Goal: Information Seeking & Learning: Learn about a topic

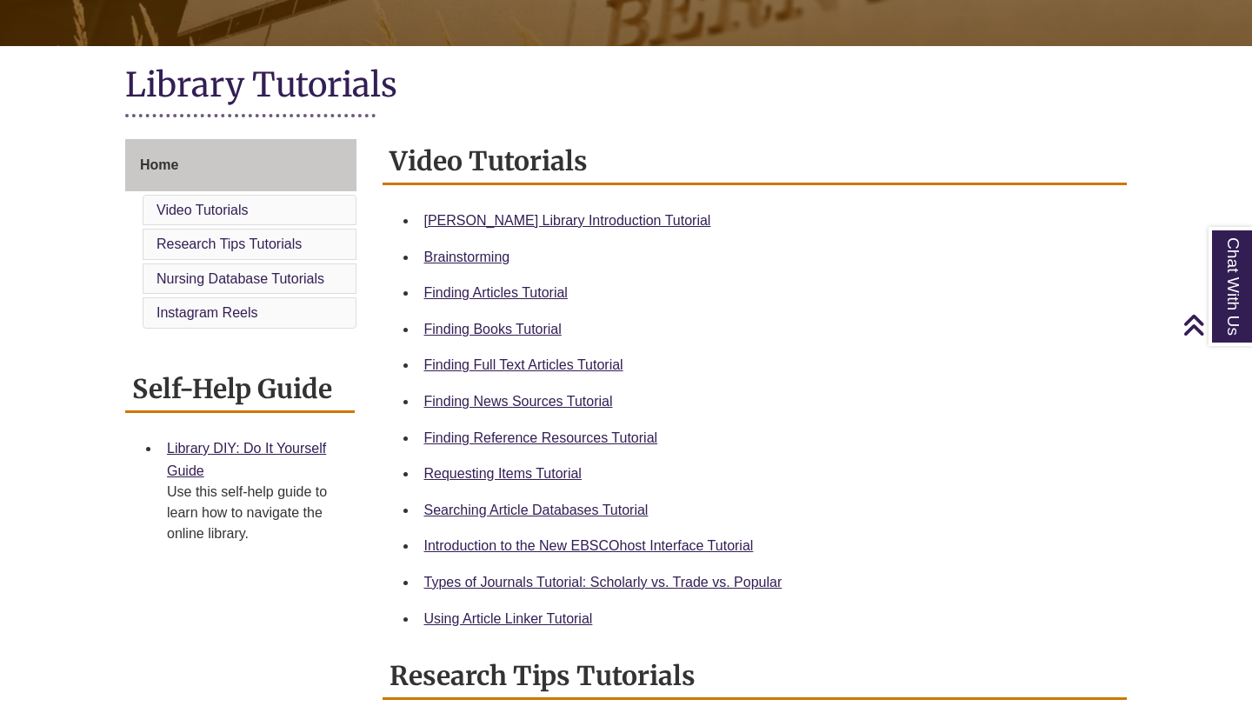
scroll to position [368, 0]
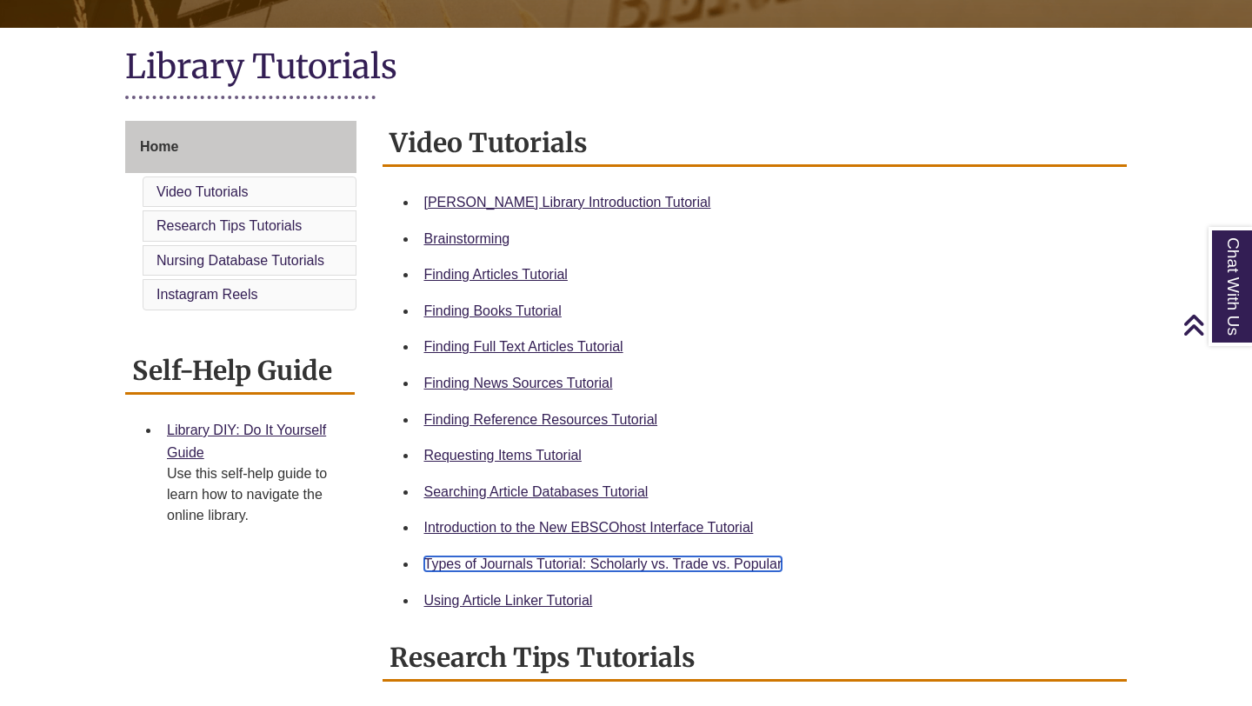
click at [493, 559] on link "Types of Journals Tutorial: Scholarly vs. Trade vs. Popular" at bounding box center [603, 563] width 358 height 15
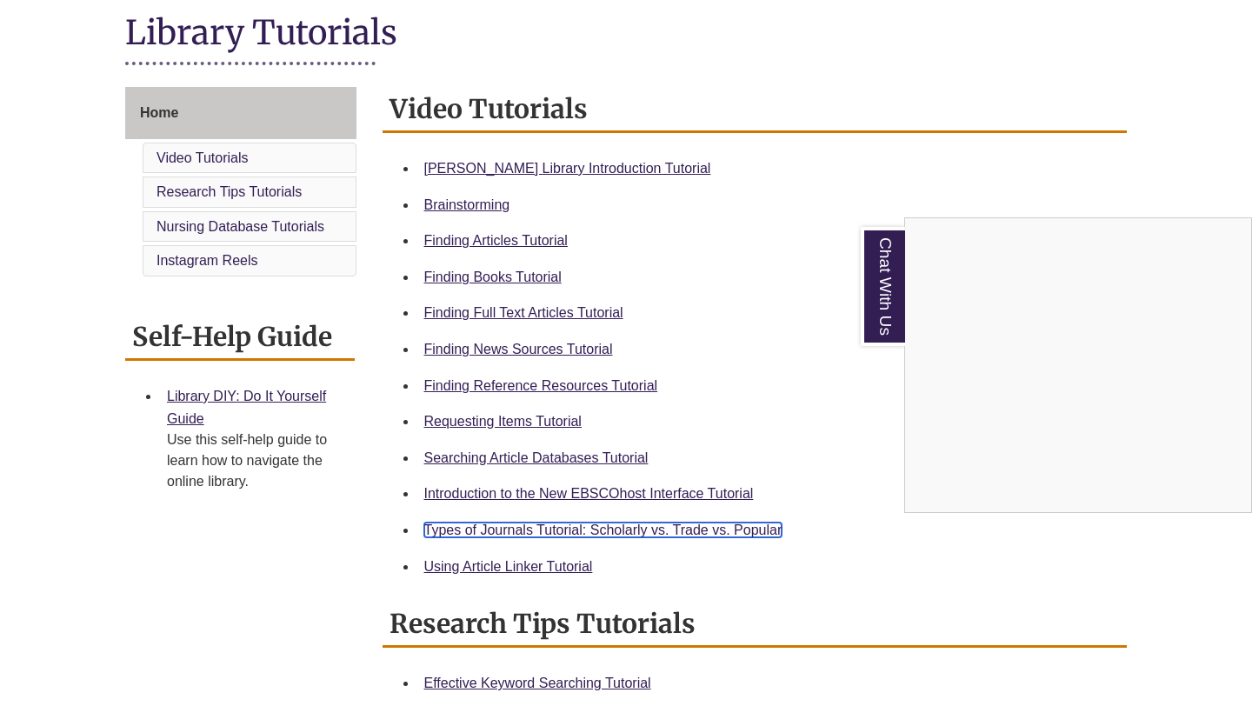
scroll to position [405, 0]
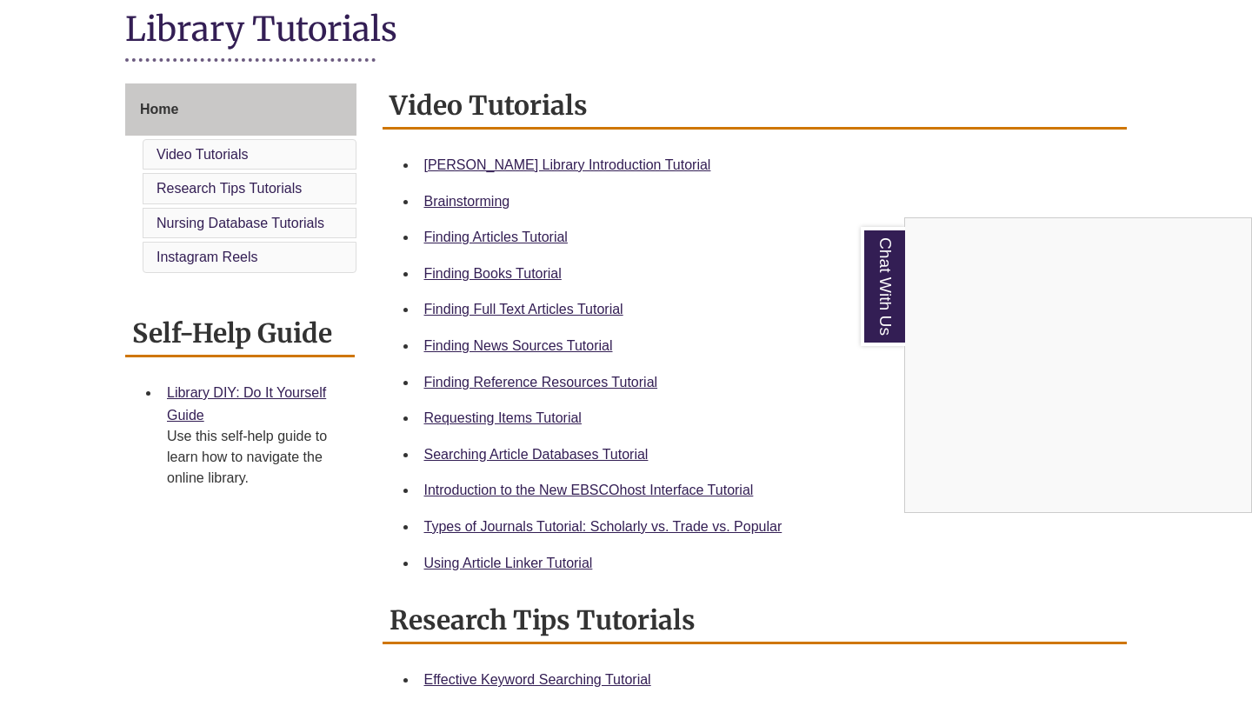
click at [525, 234] on div "Chat With Us" at bounding box center [626, 353] width 1252 height 706
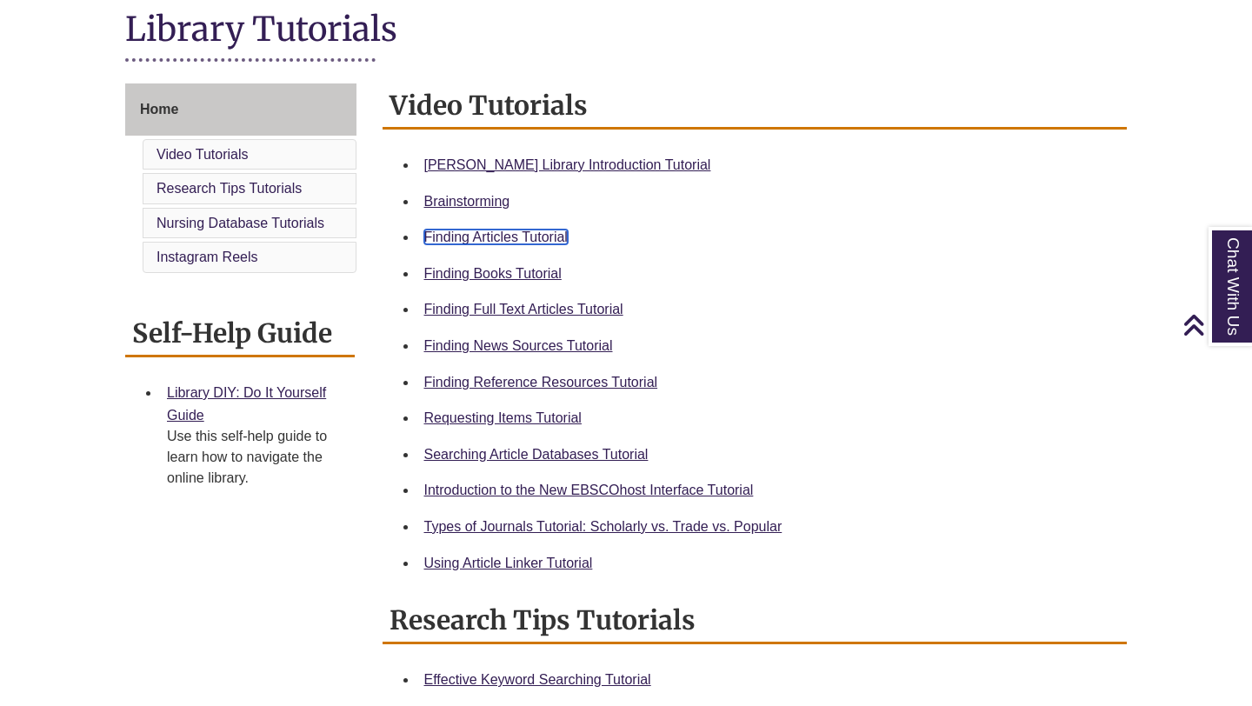
click at [473, 240] on link "Finding Articles Tutorial" at bounding box center [495, 237] width 143 height 15
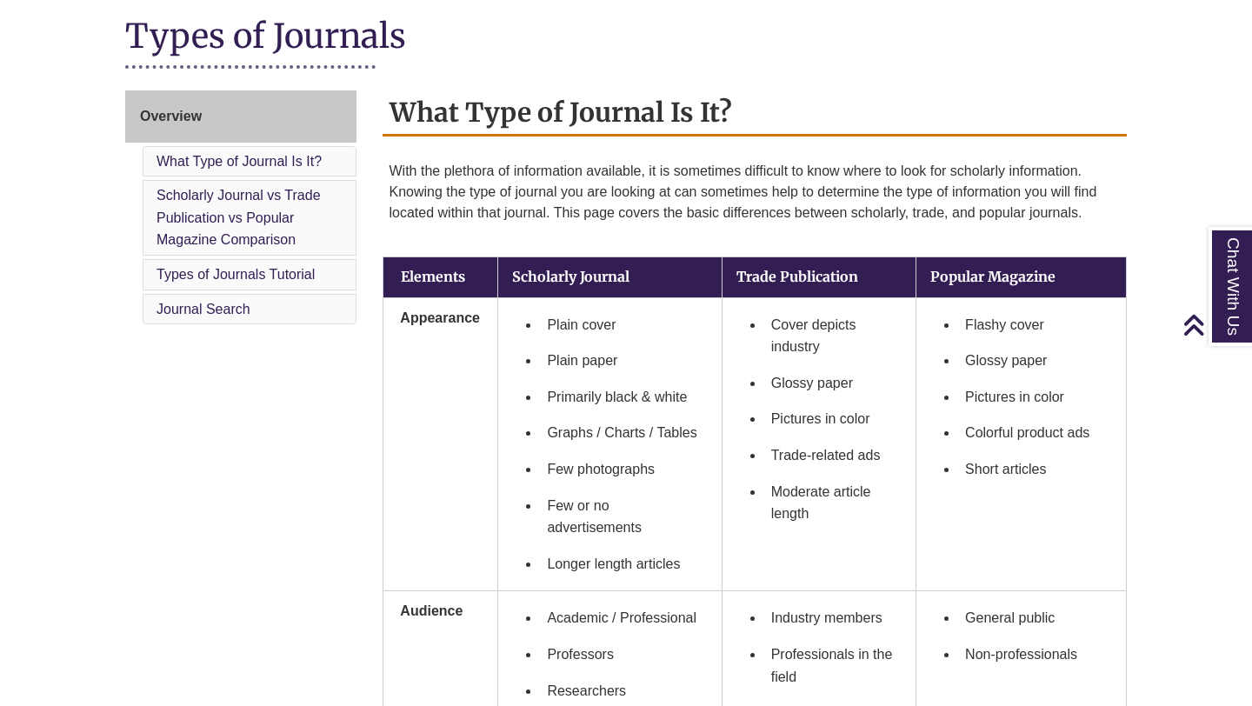
scroll to position [403, 0]
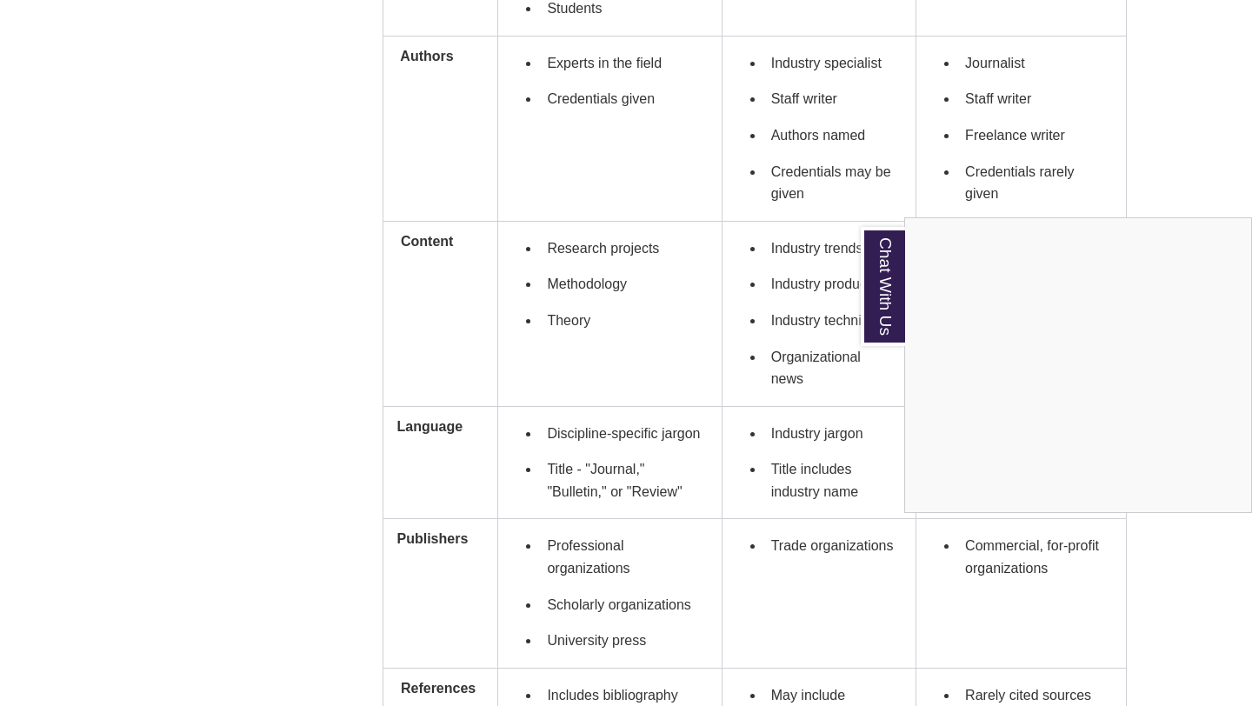
scroll to position [1117, 0]
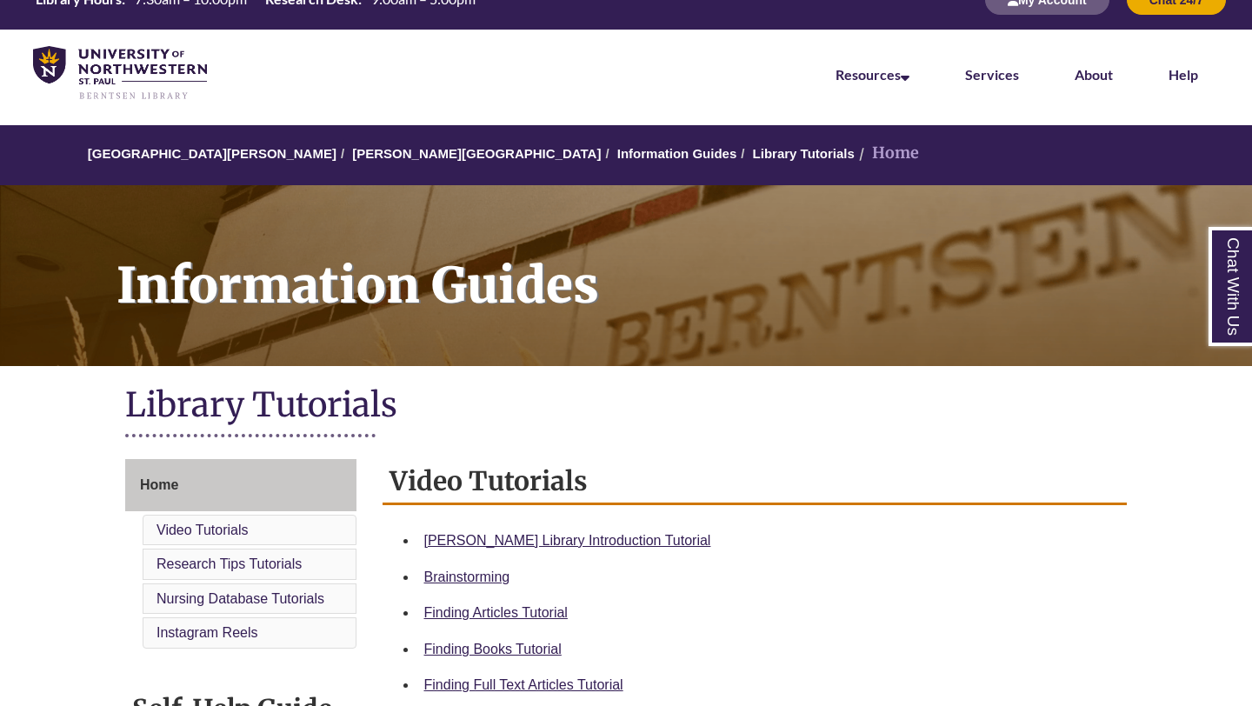
scroll to position [41, 0]
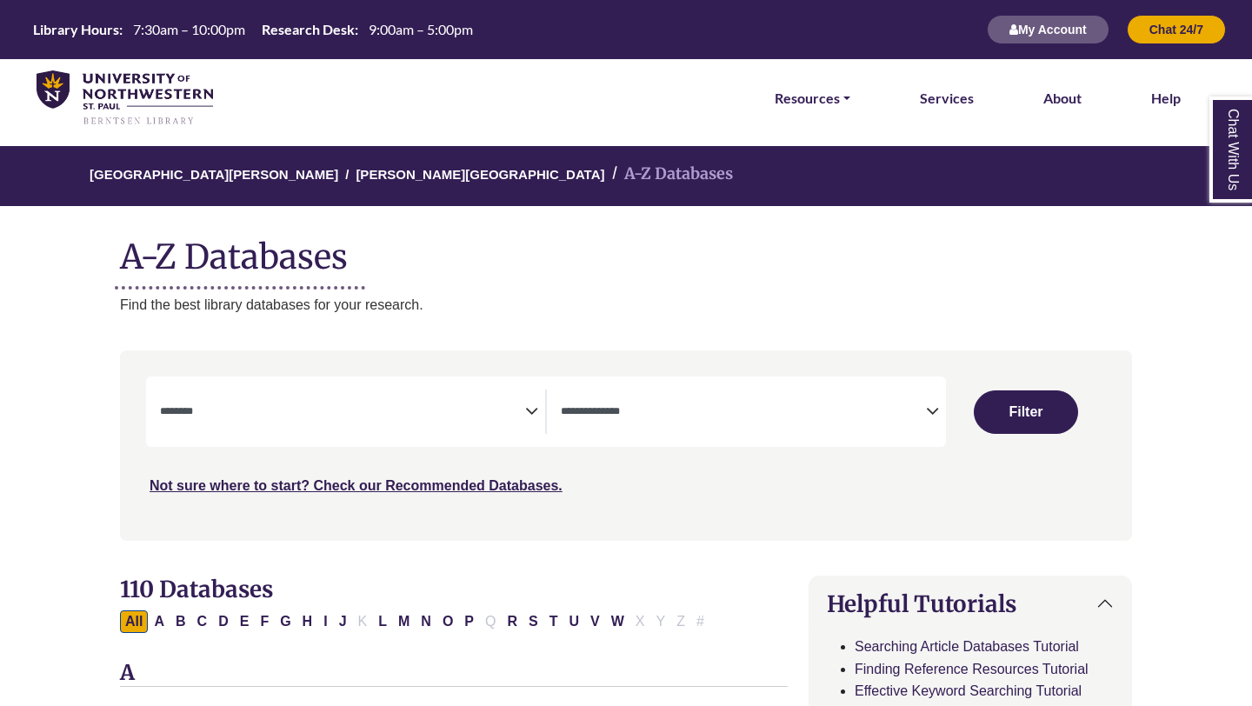
select select "Database Subject Filter"
select select "Database Types Filter"
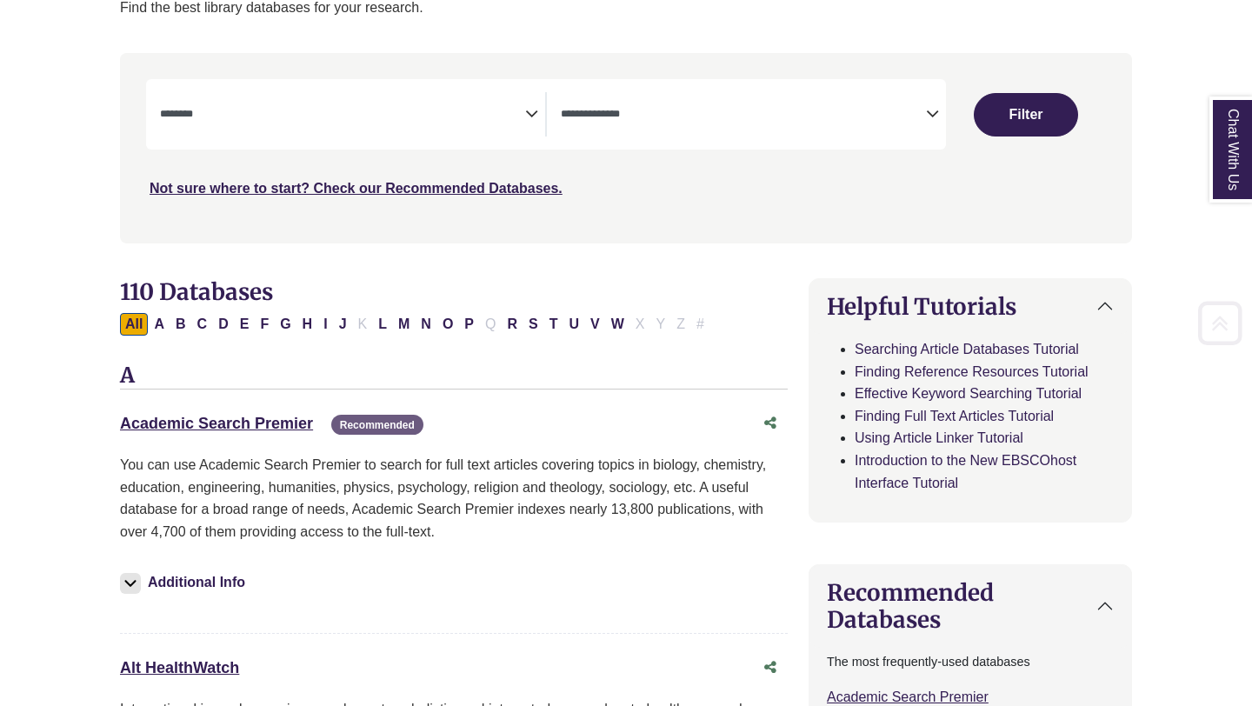
scroll to position [318, 0]
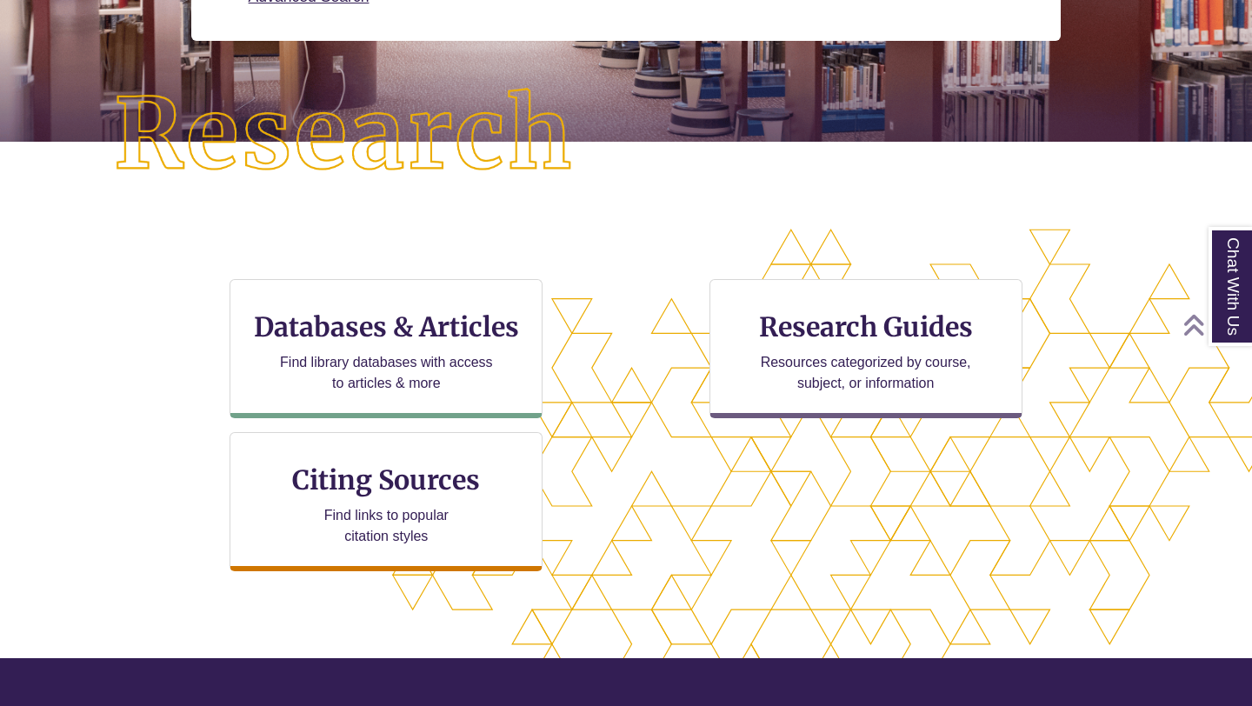
scroll to position [363, 0]
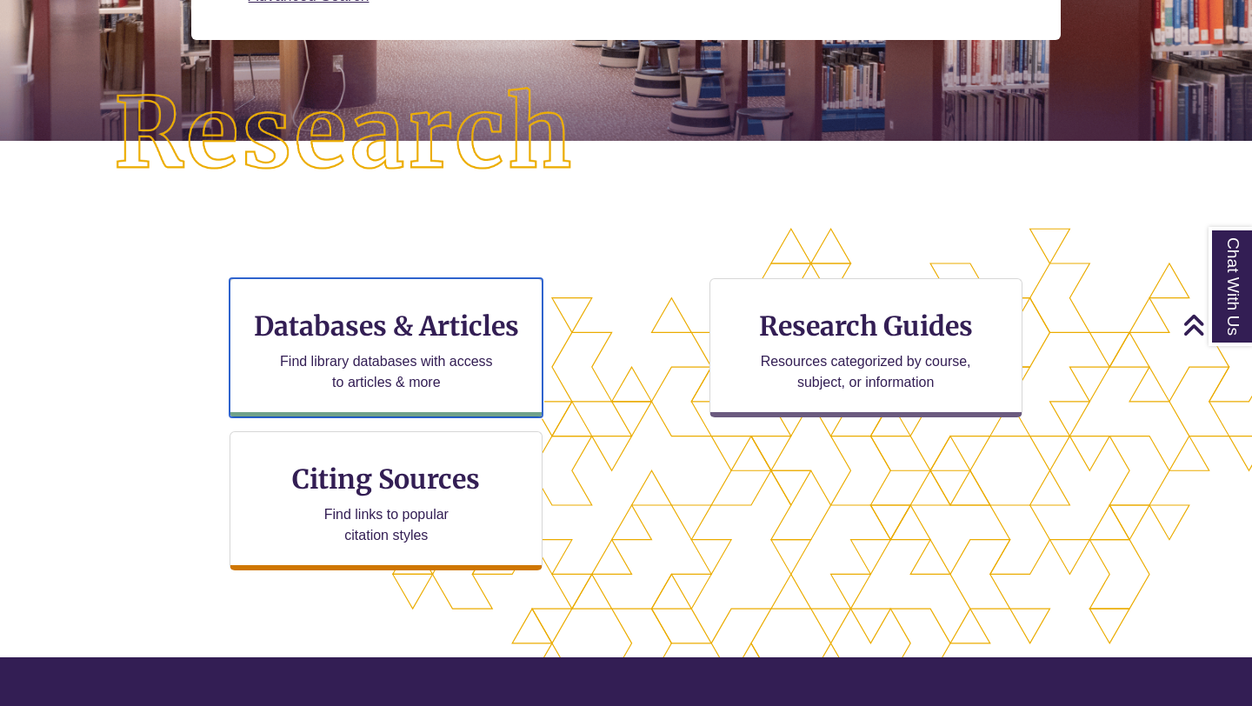
click at [476, 326] on h3 "Databases & Articles" at bounding box center [385, 326] width 283 height 33
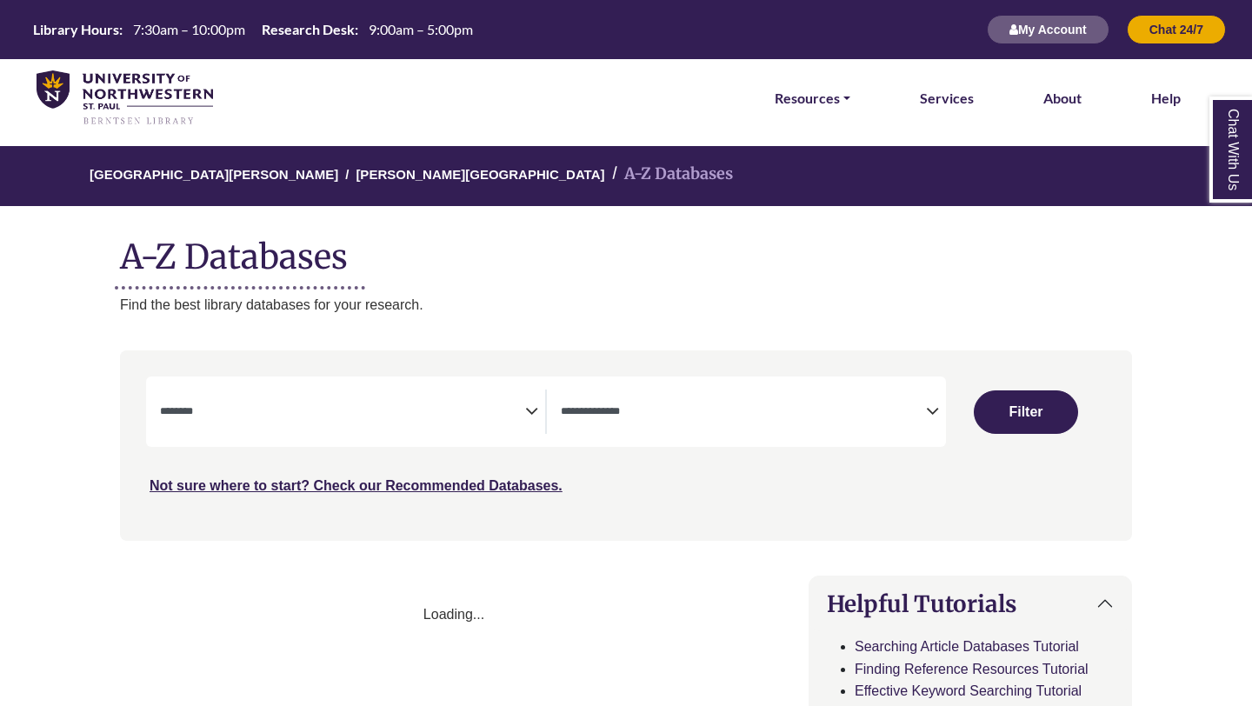
select select "Database Subject Filter"
select select "Database Types Filter"
select select "Database Subject Filter"
select select "Database Types Filter"
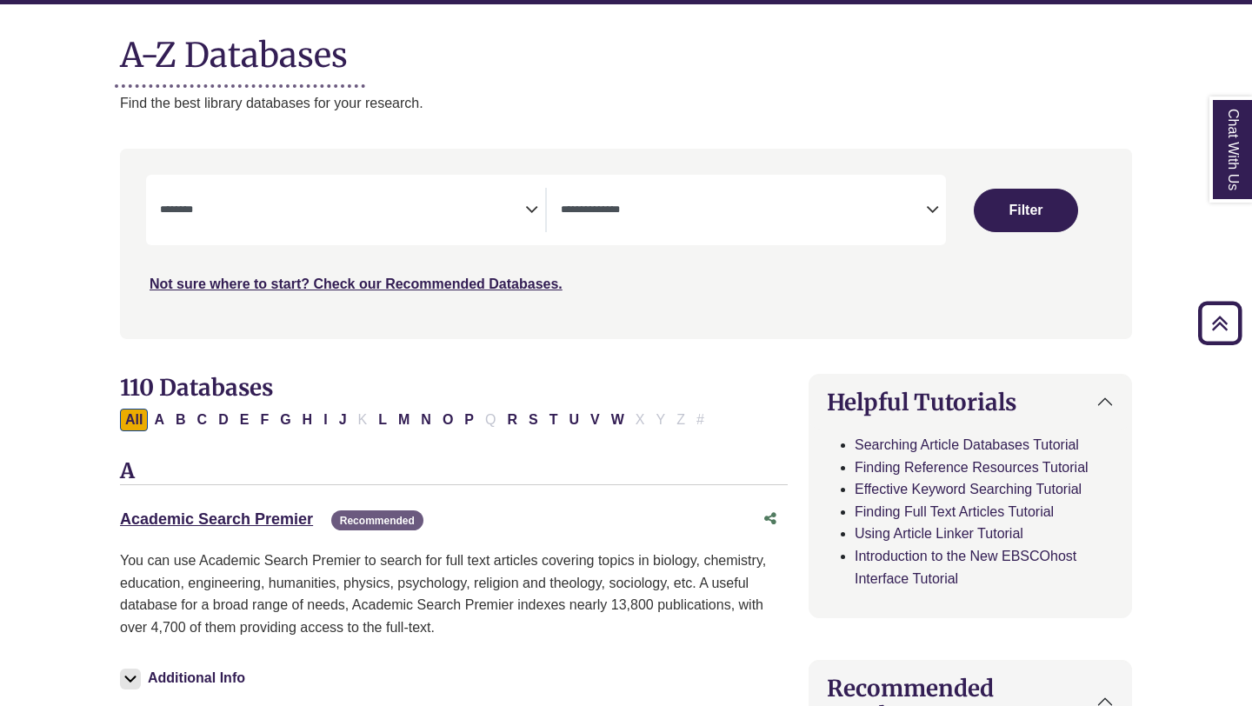
scroll to position [182, 0]
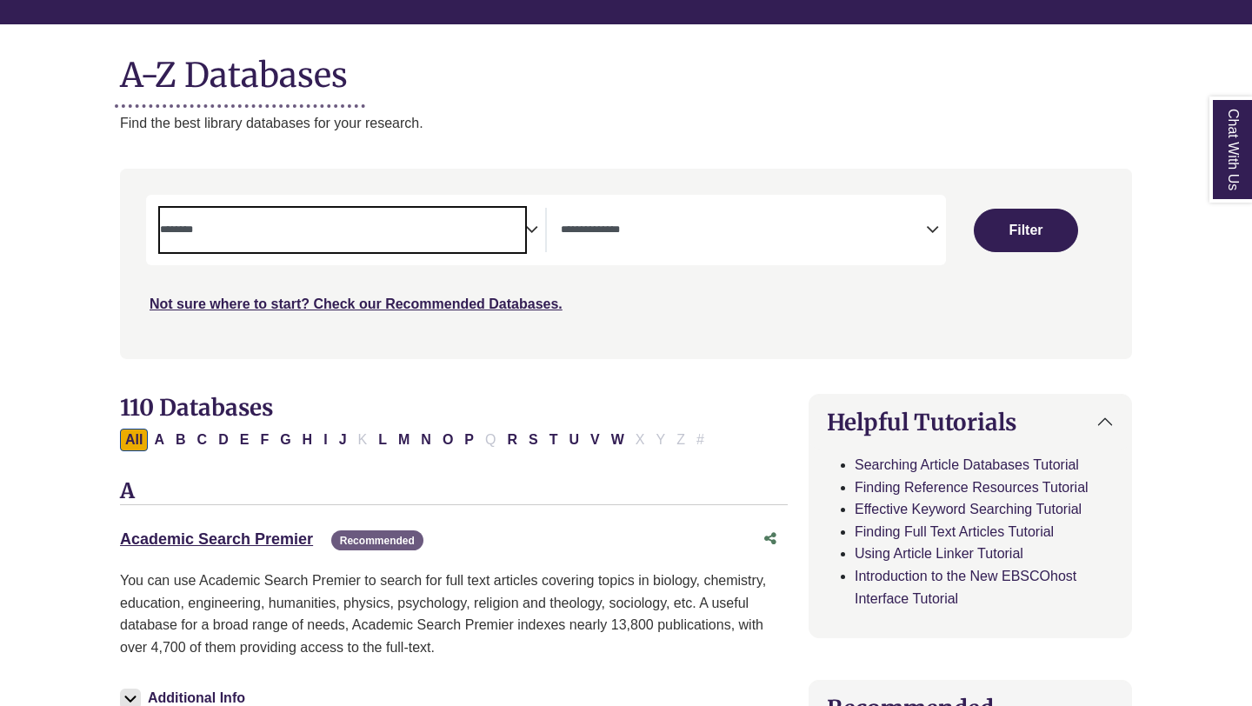
click at [452, 229] on textarea "Search" at bounding box center [342, 231] width 365 height 14
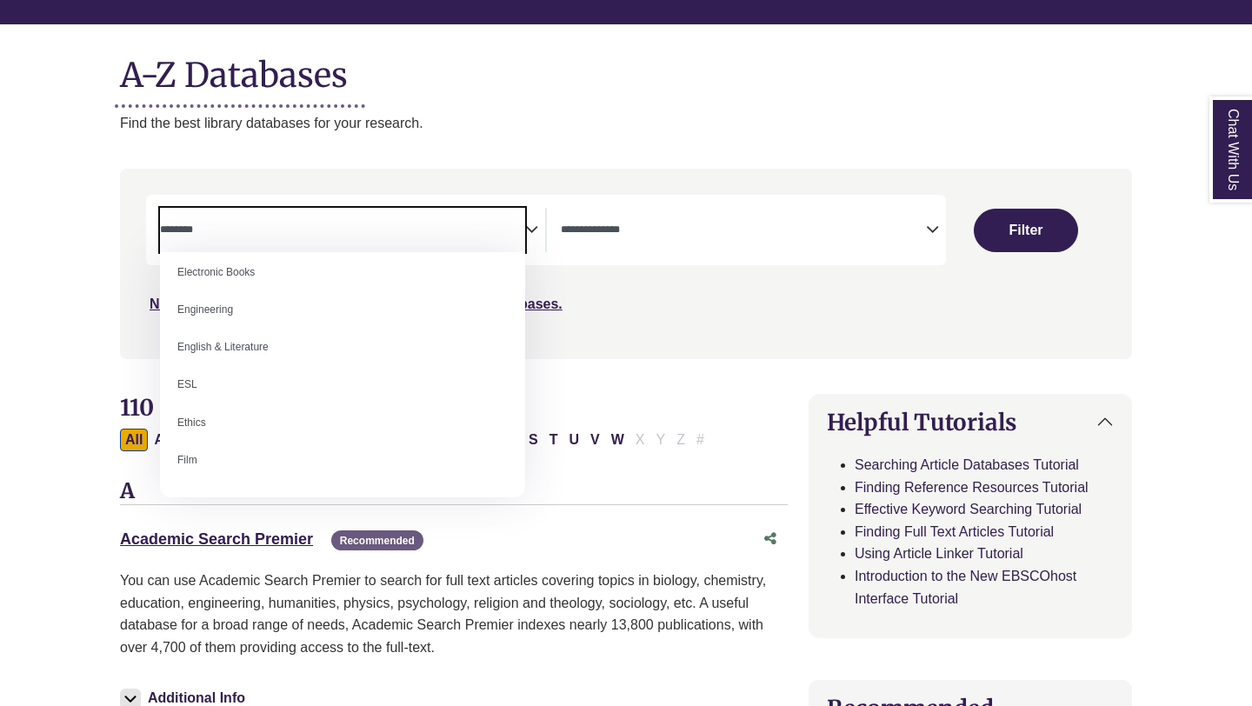
scroll to position [552, 0]
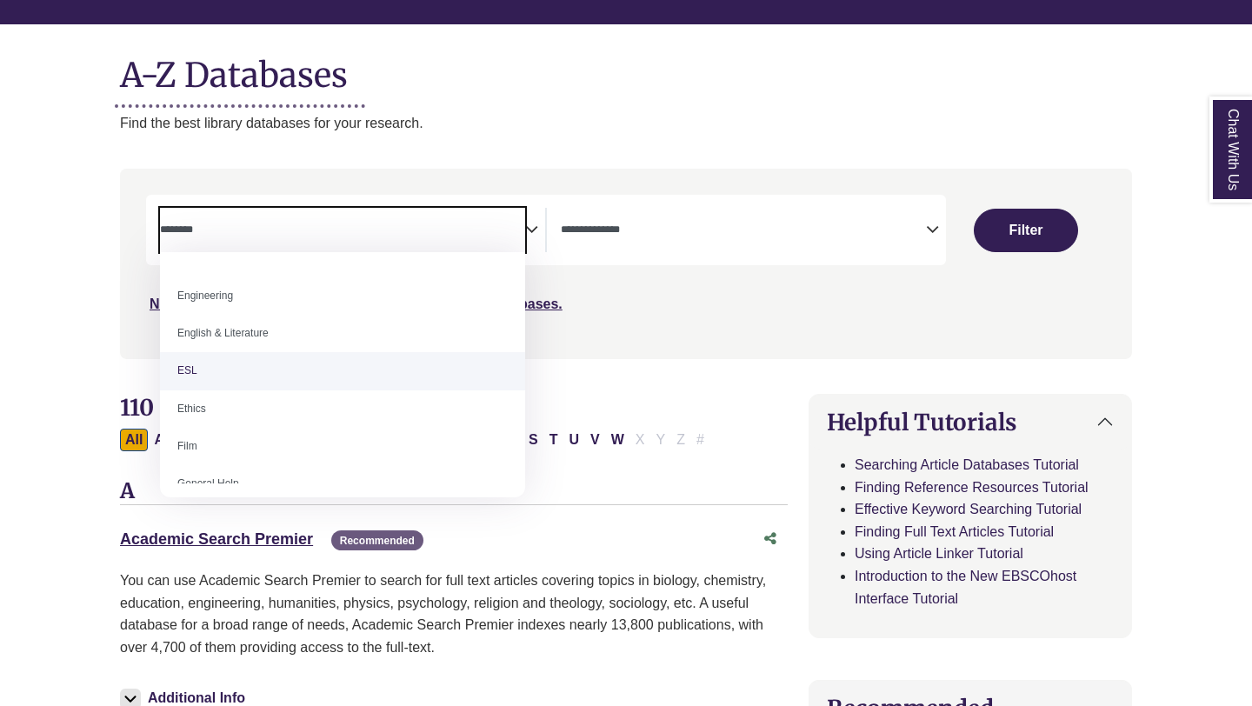
click at [634, 350] on div "Search filters" at bounding box center [625, 264] width 991 height 176
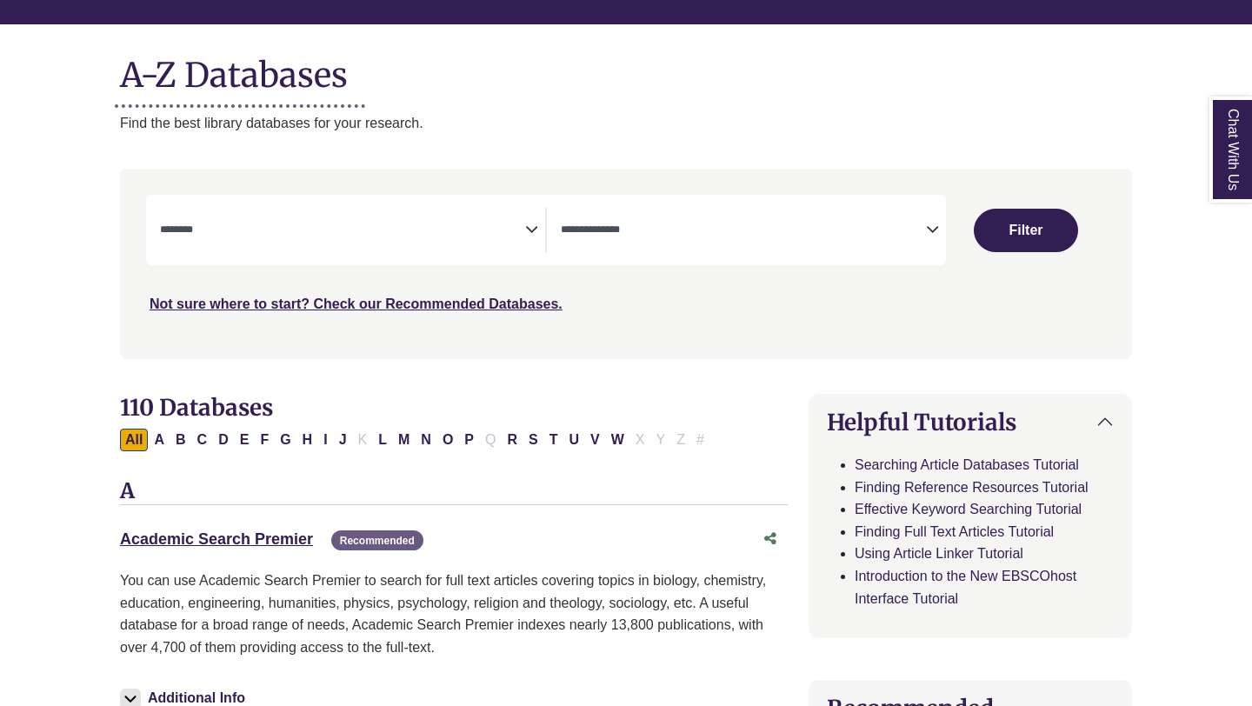
click at [824, 221] on span "Search filters" at bounding box center [743, 227] width 365 height 15
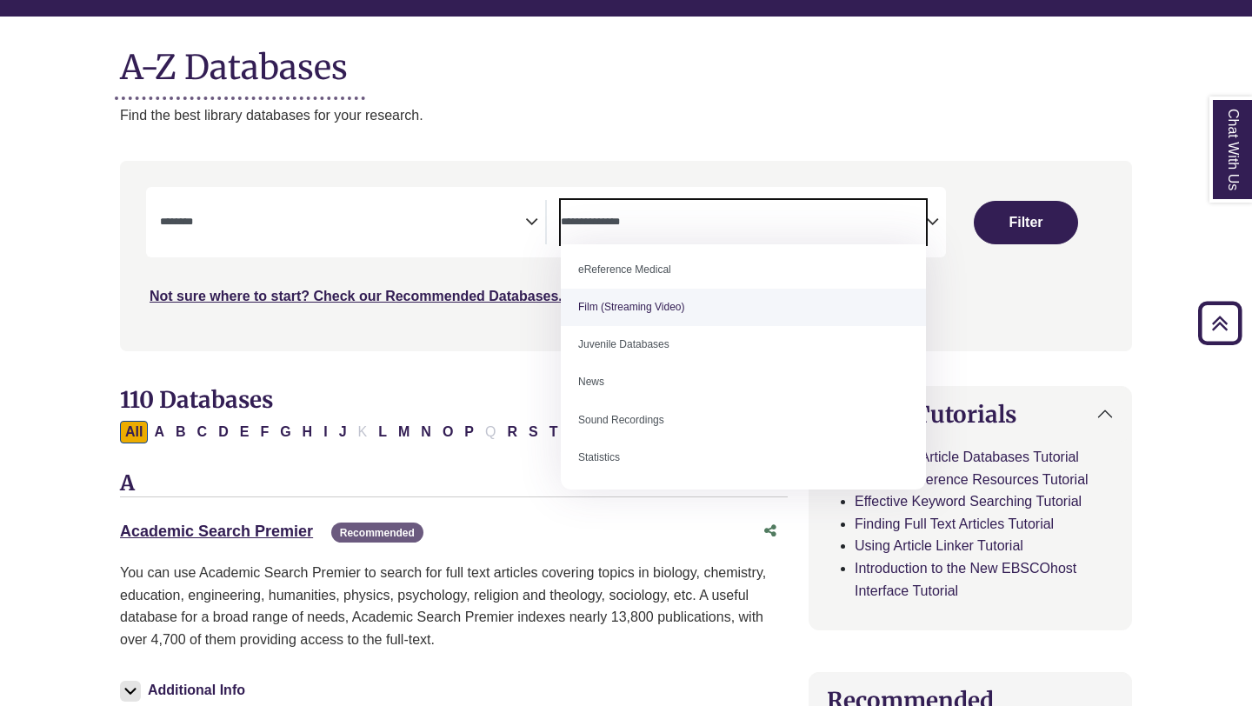
scroll to position [180, 0]
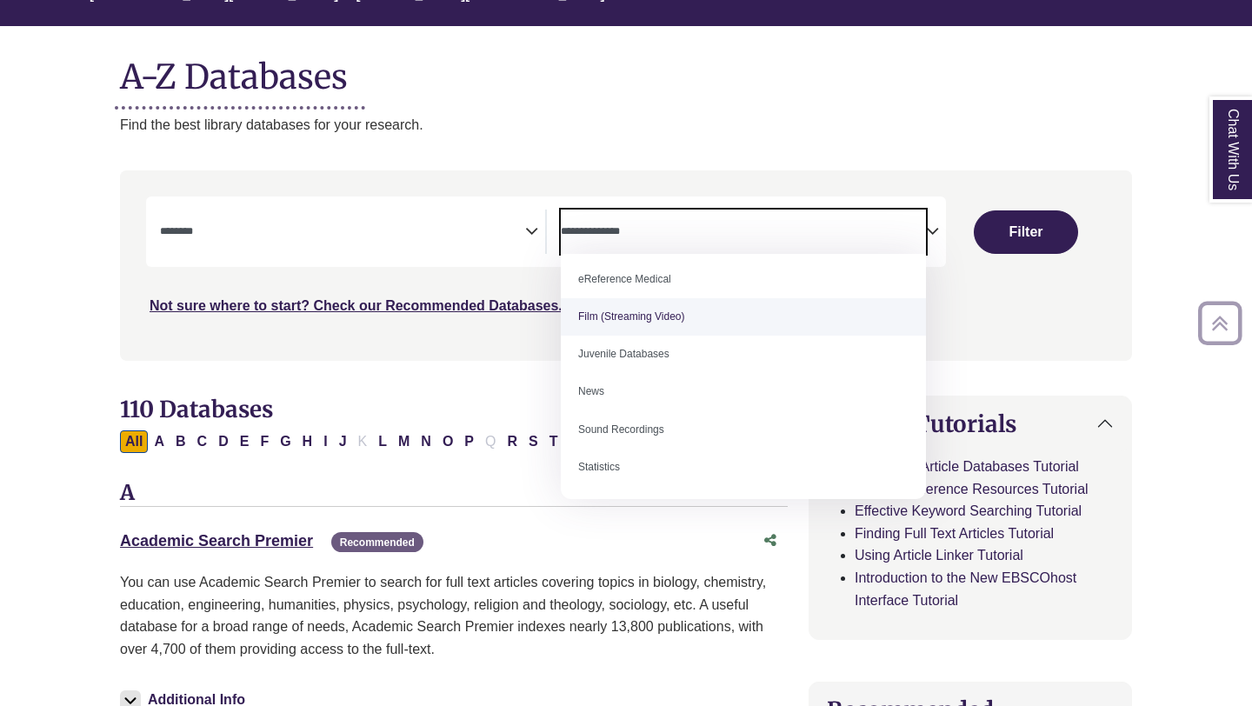
click at [0, 0] on div "Chat With Us" at bounding box center [0, 0] width 0 height 0
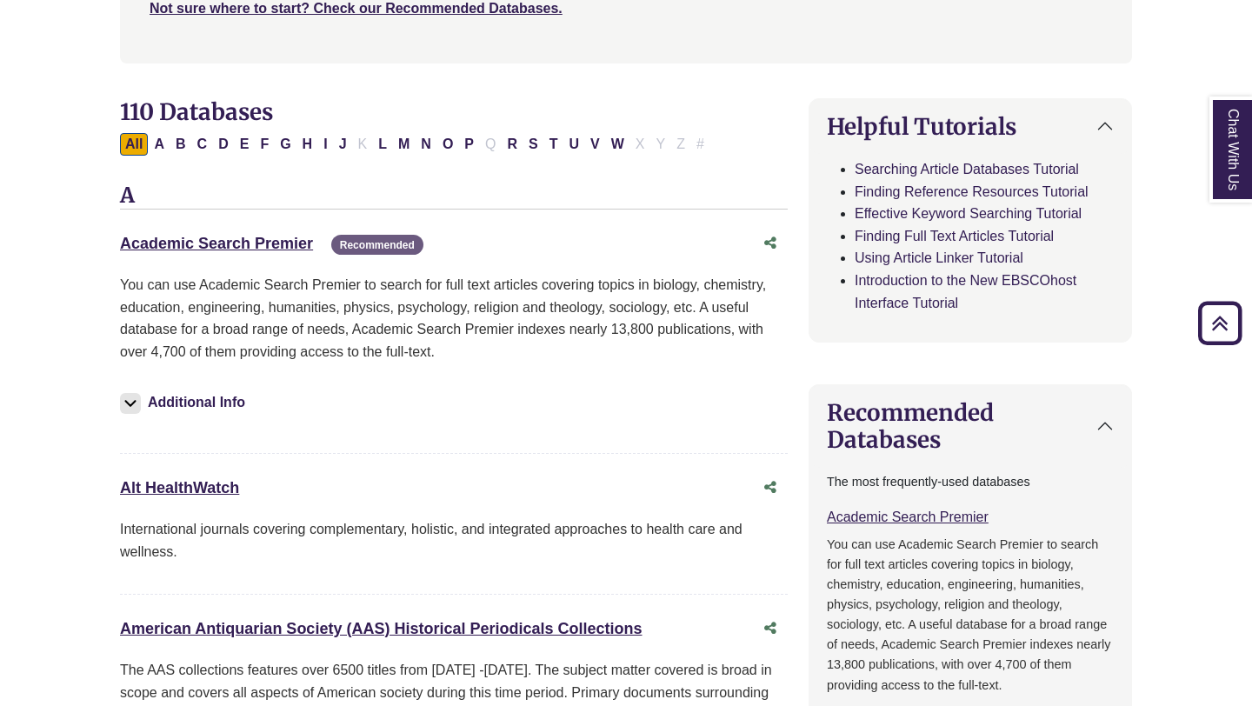
scroll to position [437, 0]
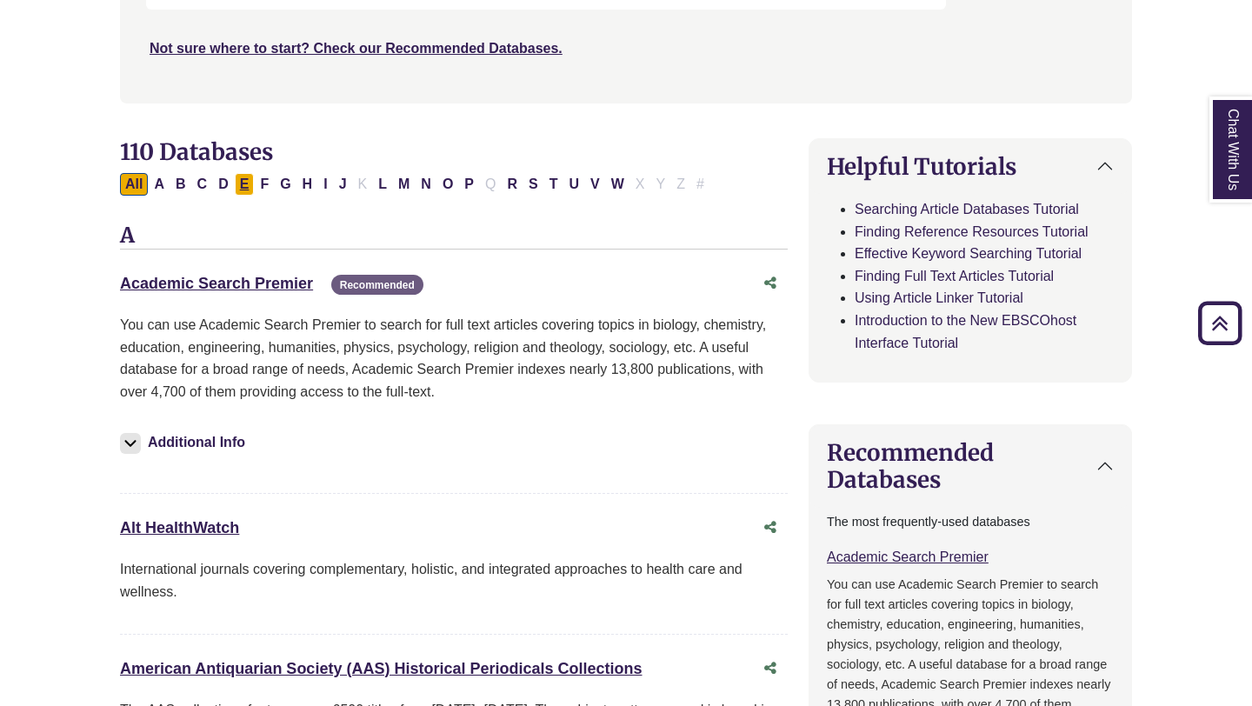
click at [247, 176] on button "E" at bounding box center [245, 184] width 20 height 23
select select "Database Subject Filter"
select select "Database Types Filter"
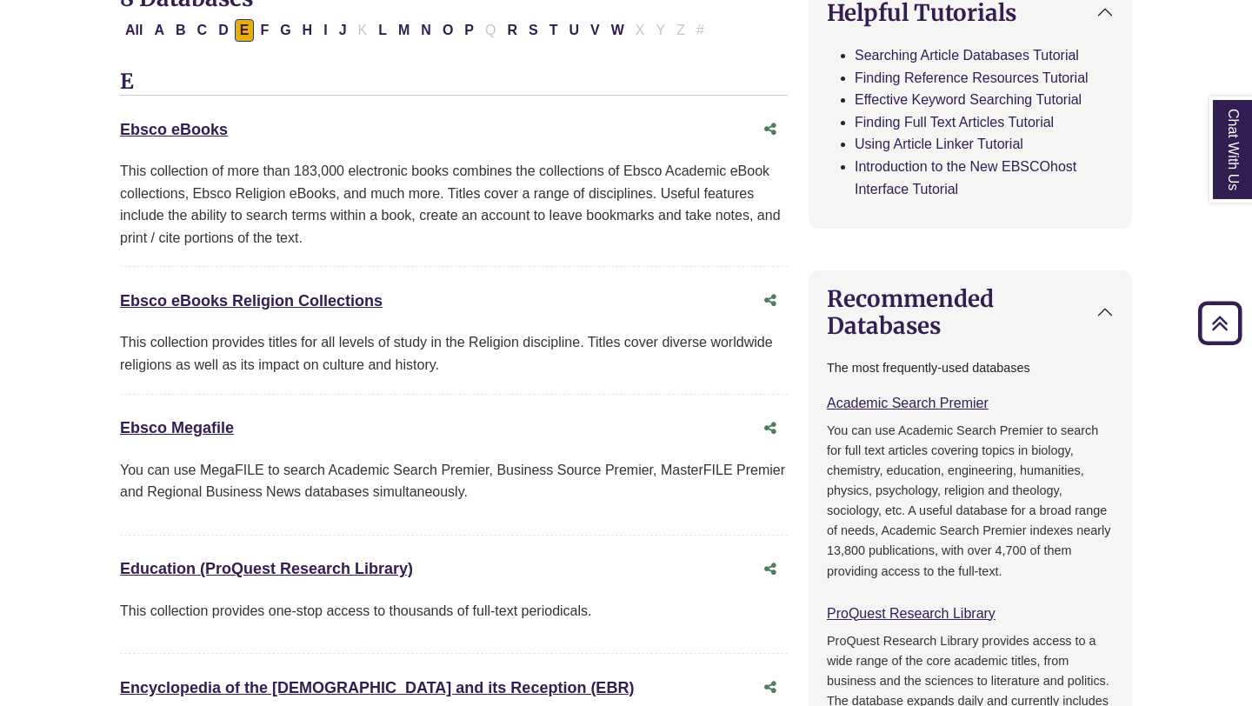
scroll to position [552, 0]
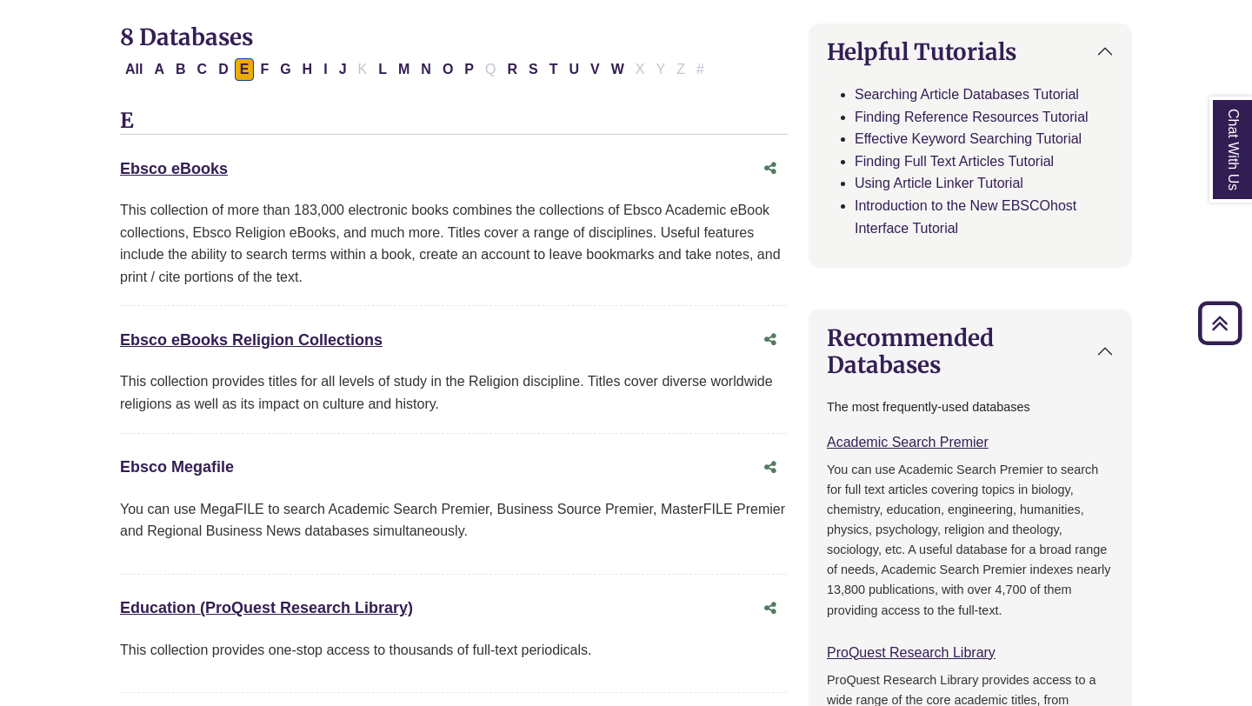
click at [220, 473] on link "Ebsco Megafile This link opens in a new window" at bounding box center [177, 466] width 114 height 17
